Goal: Task Accomplishment & Management: Use online tool/utility

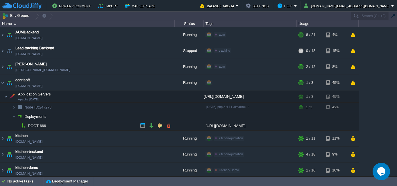
click at [217, 127] on div "[URL][DOMAIN_NAME]" at bounding box center [250, 126] width 93 height 9
click at [163, 126] on button "button" at bounding box center [160, 125] width 5 height 5
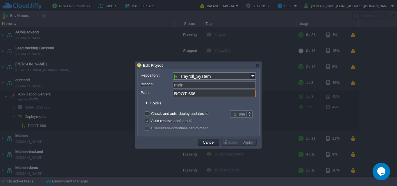
click at [198, 96] on input "ROOT-666" at bounding box center [214, 94] width 83 height 8
type input "R"
type input "/"
type input "backend"
click at [259, 65] on div at bounding box center [257, 65] width 4 height 4
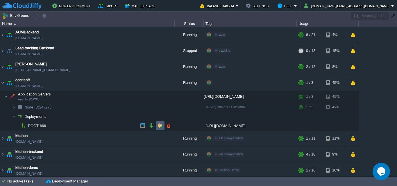
click at [160, 125] on button "button" at bounding box center [160, 125] width 5 height 5
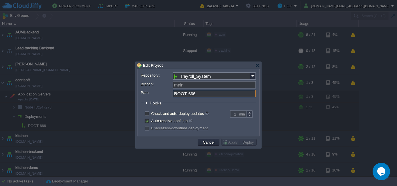
click at [191, 94] on input "ROOT-666" at bounding box center [214, 94] width 83 height 8
click at [195, 94] on input "ROOT-666" at bounding box center [214, 94] width 83 height 8
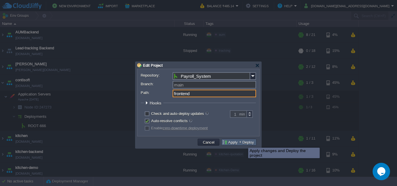
type input "frontend"
click at [244, 143] on button "Deploy" at bounding box center [248, 142] width 15 height 5
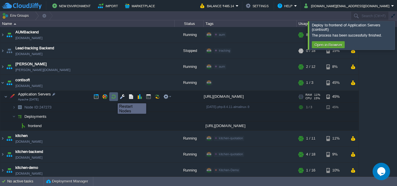
click at [113, 98] on button "button" at bounding box center [113, 96] width 5 height 5
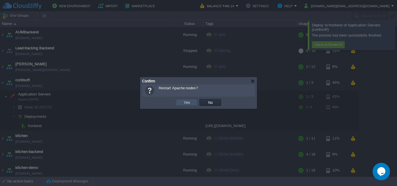
click at [186, 105] on button "Yes" at bounding box center [187, 102] width 10 height 5
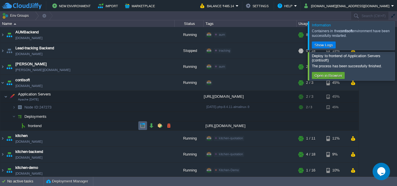
click at [139, 124] on td at bounding box center [142, 126] width 9 height 9
click at [397, 36] on div at bounding box center [404, 35] width 0 height 29
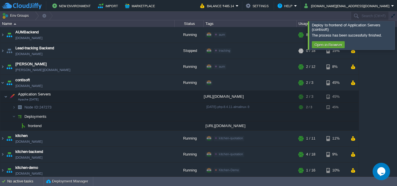
click at [397, 39] on div at bounding box center [404, 35] width 0 height 28
